Goal: Transaction & Acquisition: Purchase product/service

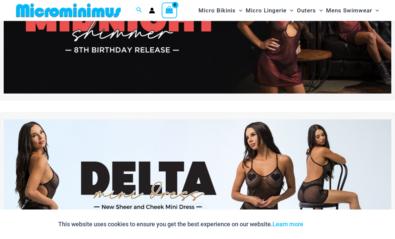
scroll to position [88, 0]
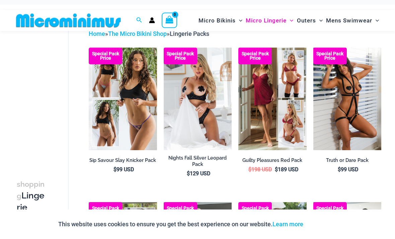
scroll to position [26, 0]
click at [238, 48] on img at bounding box center [238, 48] width 0 height 0
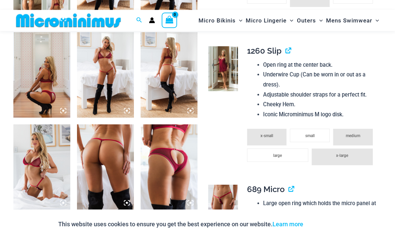
scroll to position [384, 0]
click at [101, 86] on img at bounding box center [105, 74] width 57 height 85
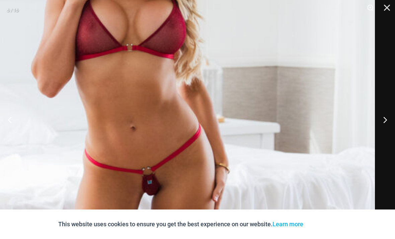
click at [387, 5] on button "Close" at bounding box center [384, 10] width 17 height 20
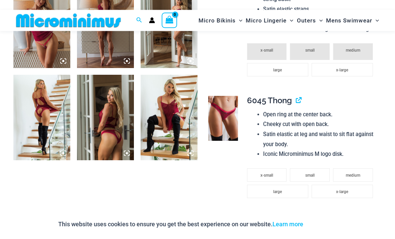
scroll to position [618, 0]
click at [231, 113] on img at bounding box center [223, 118] width 30 height 45
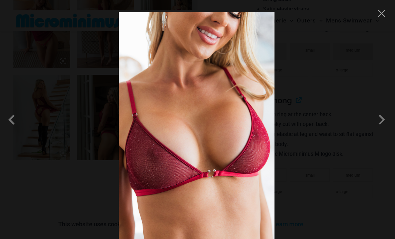
click at [381, 130] on span at bounding box center [382, 120] width 20 height 20
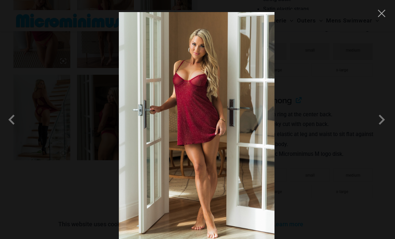
click at [377, 127] on span at bounding box center [382, 120] width 20 height 20
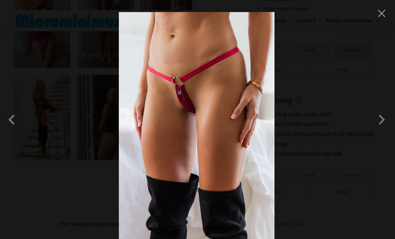
click at [377, 126] on span at bounding box center [382, 120] width 20 height 20
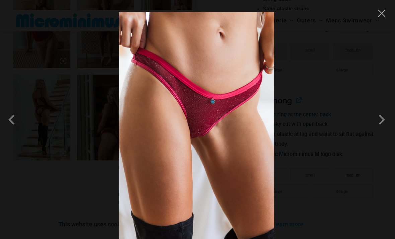
click at [377, 125] on span at bounding box center [382, 120] width 20 height 20
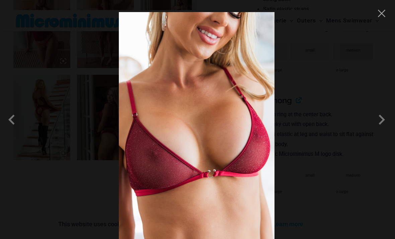
click at [377, 125] on span at bounding box center [382, 120] width 20 height 20
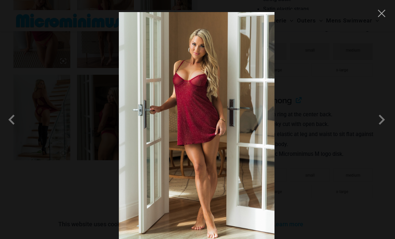
click at [378, 125] on span at bounding box center [382, 120] width 20 height 20
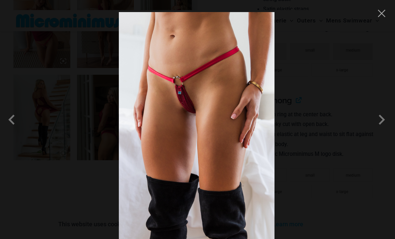
click at [375, 10] on div at bounding box center [197, 119] width 395 height 239
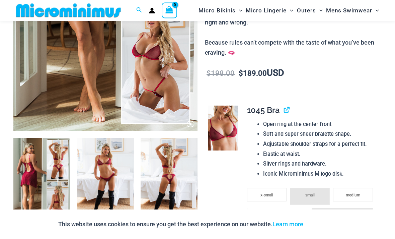
scroll to position [183, 0]
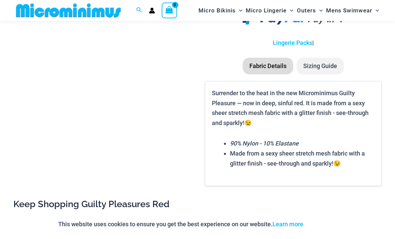
click at [328, 58] on li "Sizing Guide" at bounding box center [320, 66] width 47 height 17
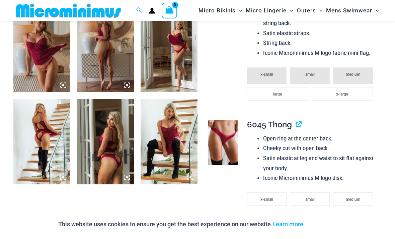
scroll to position [593, 0]
